Goal: Task Accomplishment & Management: Complete application form

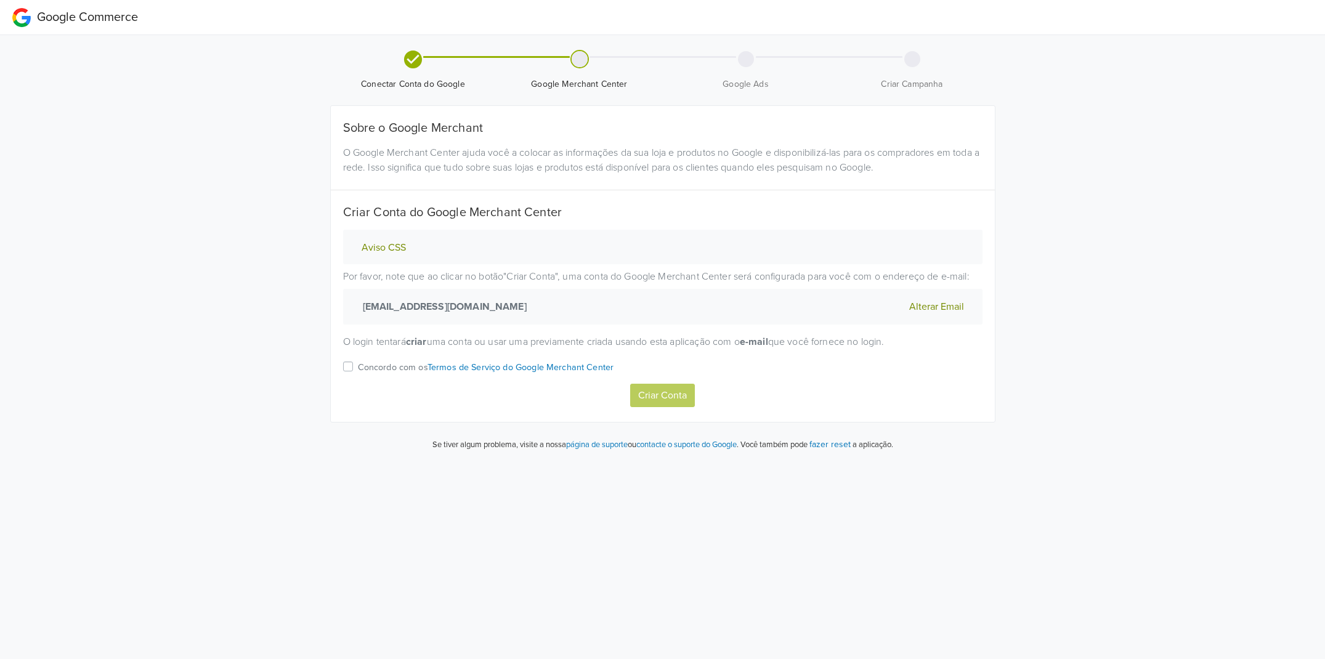
click at [358, 367] on label "Concordo com os Termos de Serviço do Google Merchant Center" at bounding box center [486, 371] width 256 height 25
click at [0, 0] on input "Concordo com os Termos de Serviço do Google Merchant Center" at bounding box center [0, 0] width 0 height 0
click at [662, 394] on button "Criar Conta" at bounding box center [662, 395] width 65 height 23
select select "pt"
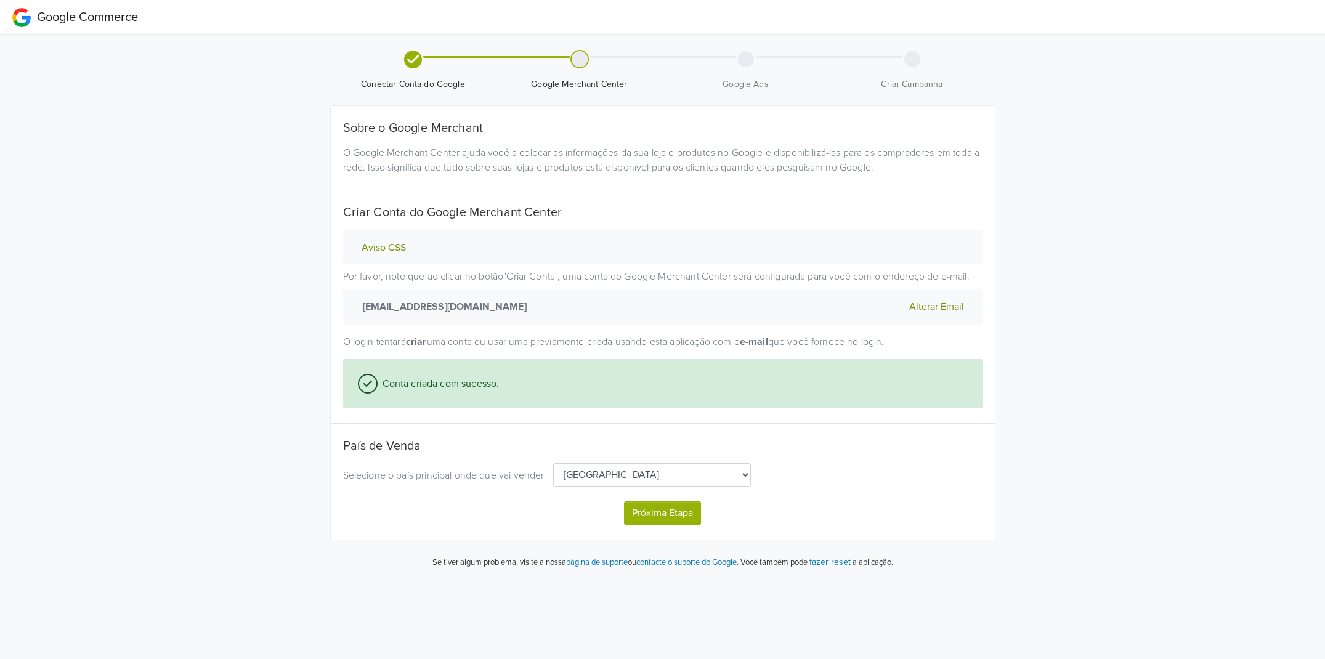
click at [662, 514] on button "Próxima Etapa" at bounding box center [662, 513] width 77 height 23
select select "pt"
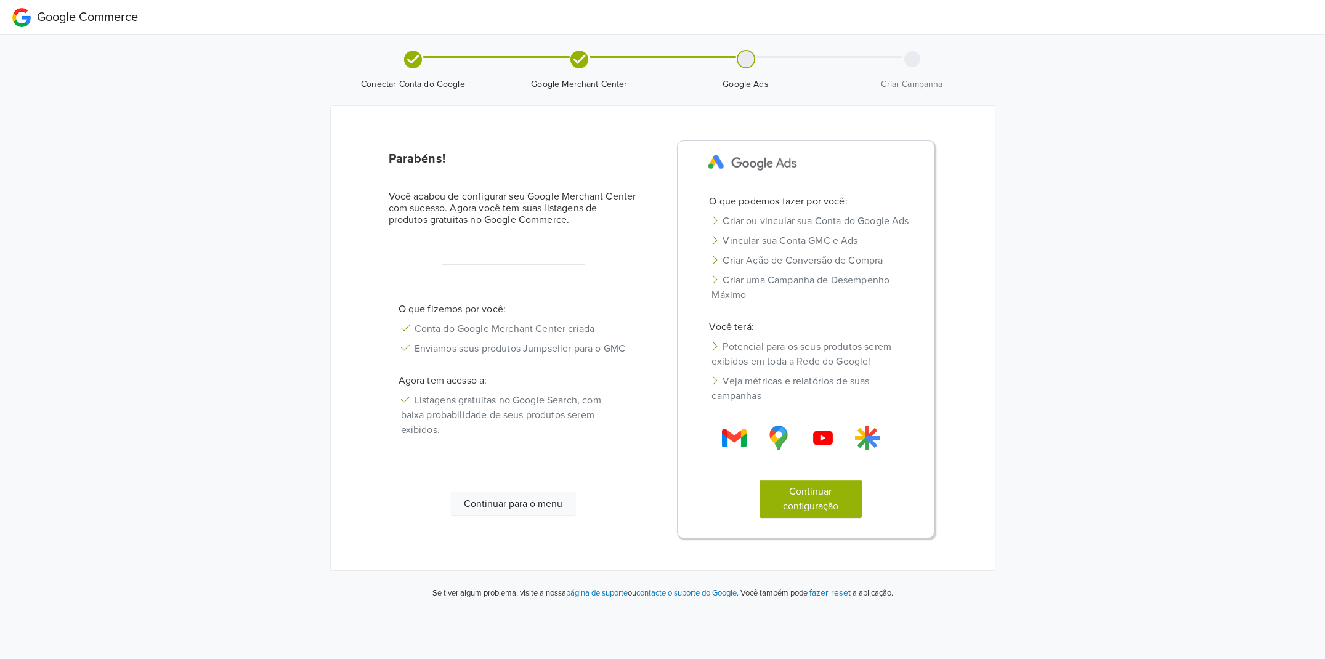
click at [805, 513] on button "Continuar configuração" at bounding box center [811, 499] width 102 height 38
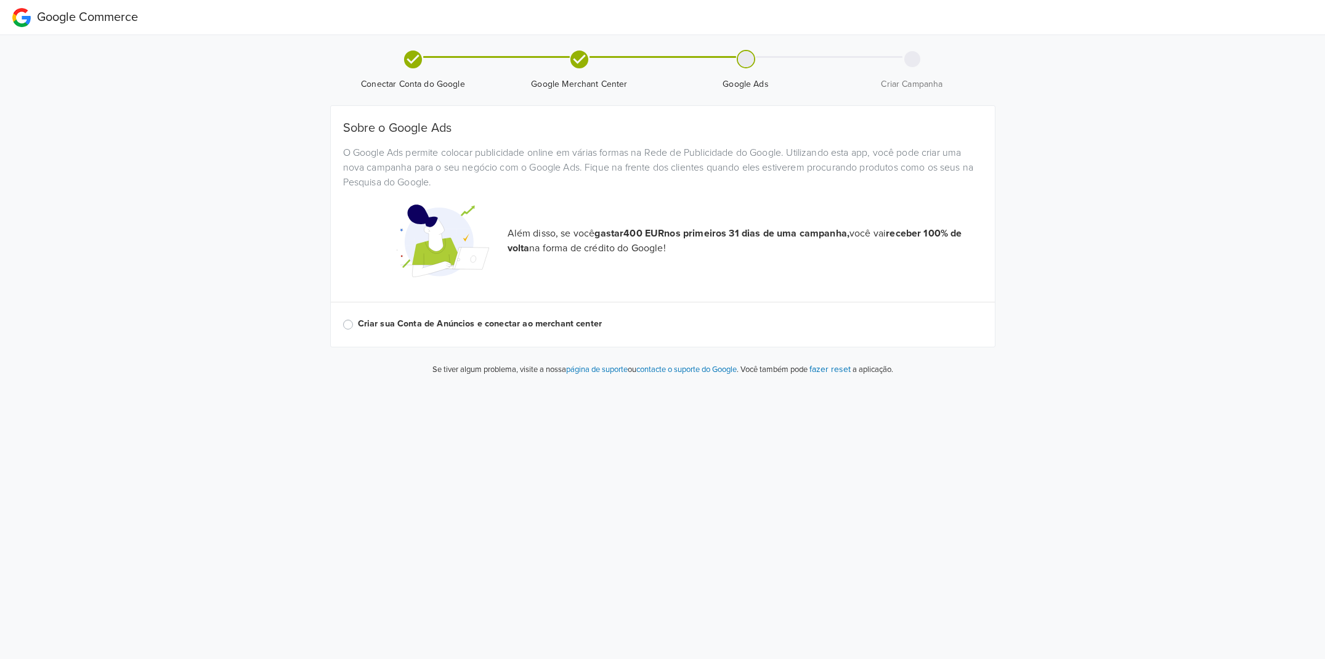
click at [439, 323] on label "Criar sua Conta de Anúncios e conectar ao merchant center" at bounding box center [670, 324] width 625 height 14
click at [0, 0] on input "Criar sua Conta de Anúncios e conectar ao merchant center" at bounding box center [0, 0] width 0 height 0
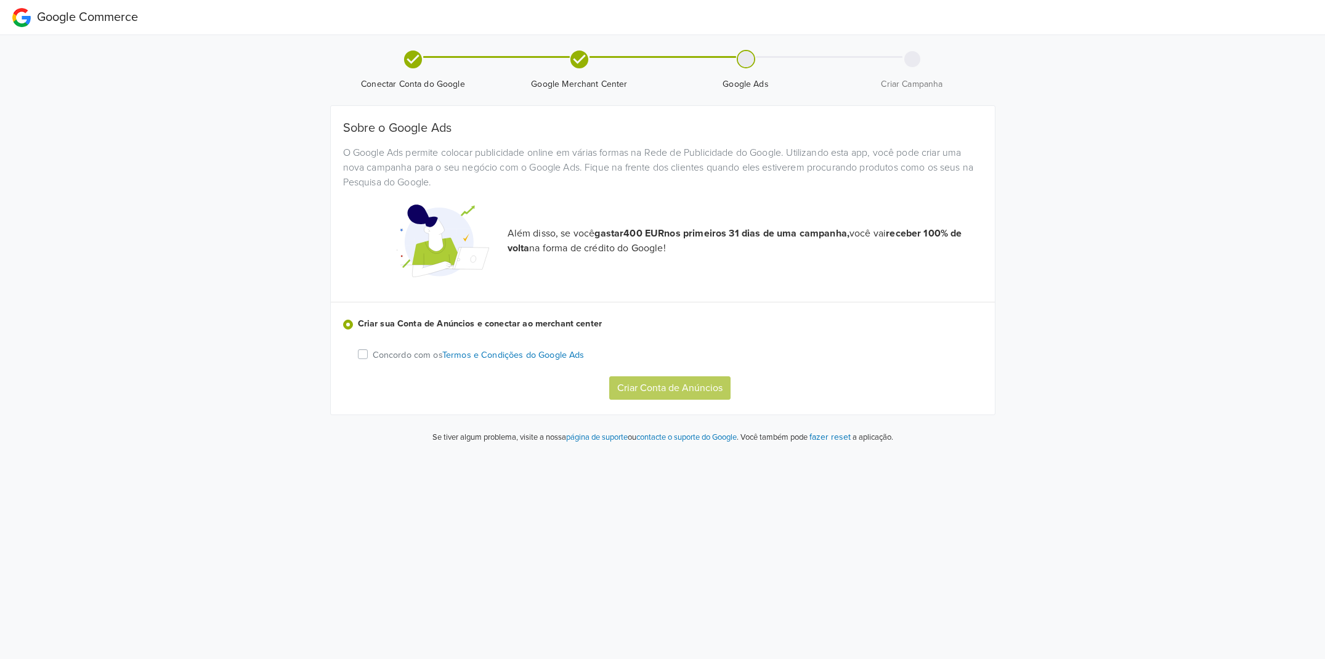
click at [413, 354] on p "Concordo com os Termos e Condições do Google Ads" at bounding box center [479, 356] width 212 height 14
click at [0, 0] on input "Concordo com os Termos e Condições do Google Ads" at bounding box center [0, 0] width 0 height 0
click at [635, 384] on button "Criar Conta de Anúncios" at bounding box center [669, 387] width 121 height 23
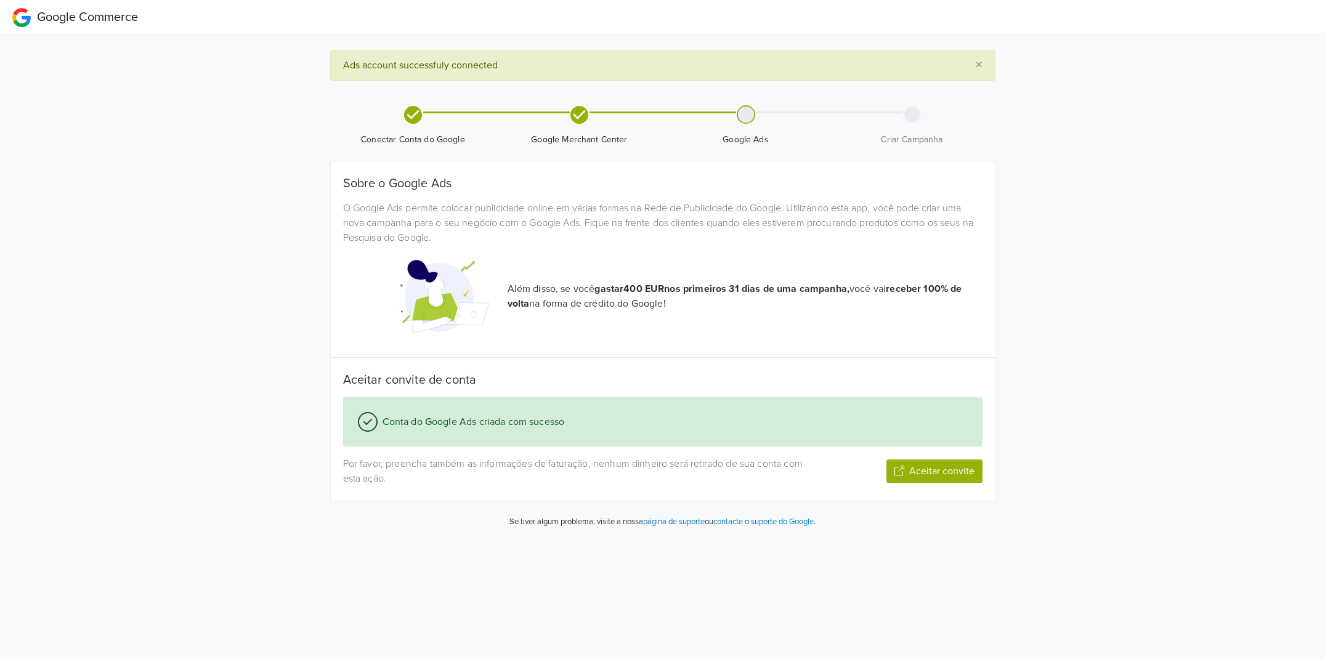
click at [932, 471] on button "Aceitar convite" at bounding box center [935, 471] width 96 height 23
